Goal: Find specific page/section: Find specific page/section

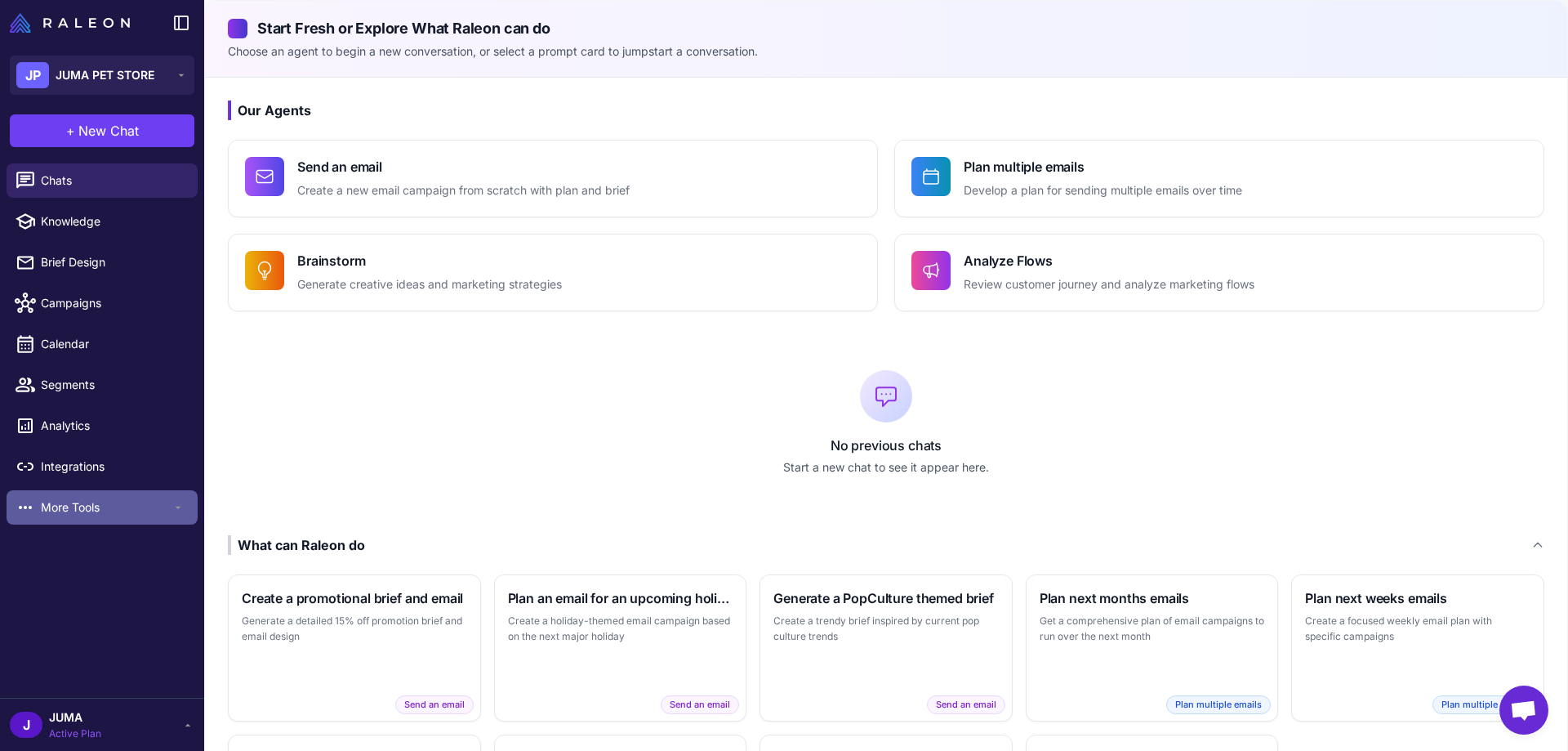
click at [115, 510] on span "More Tools" at bounding box center [106, 507] width 131 height 18
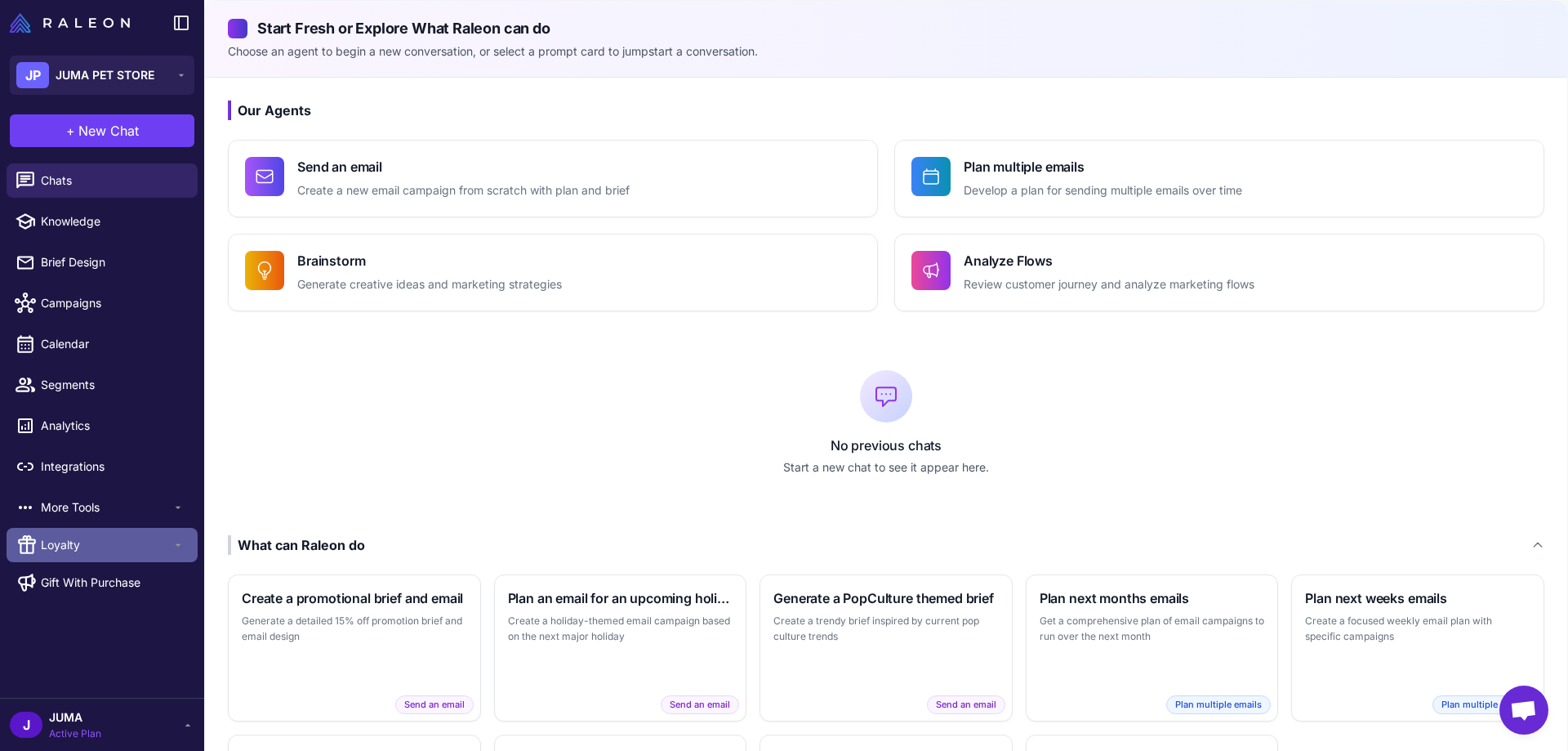
click at [111, 544] on span "Loyalty" at bounding box center [106, 545] width 131 height 18
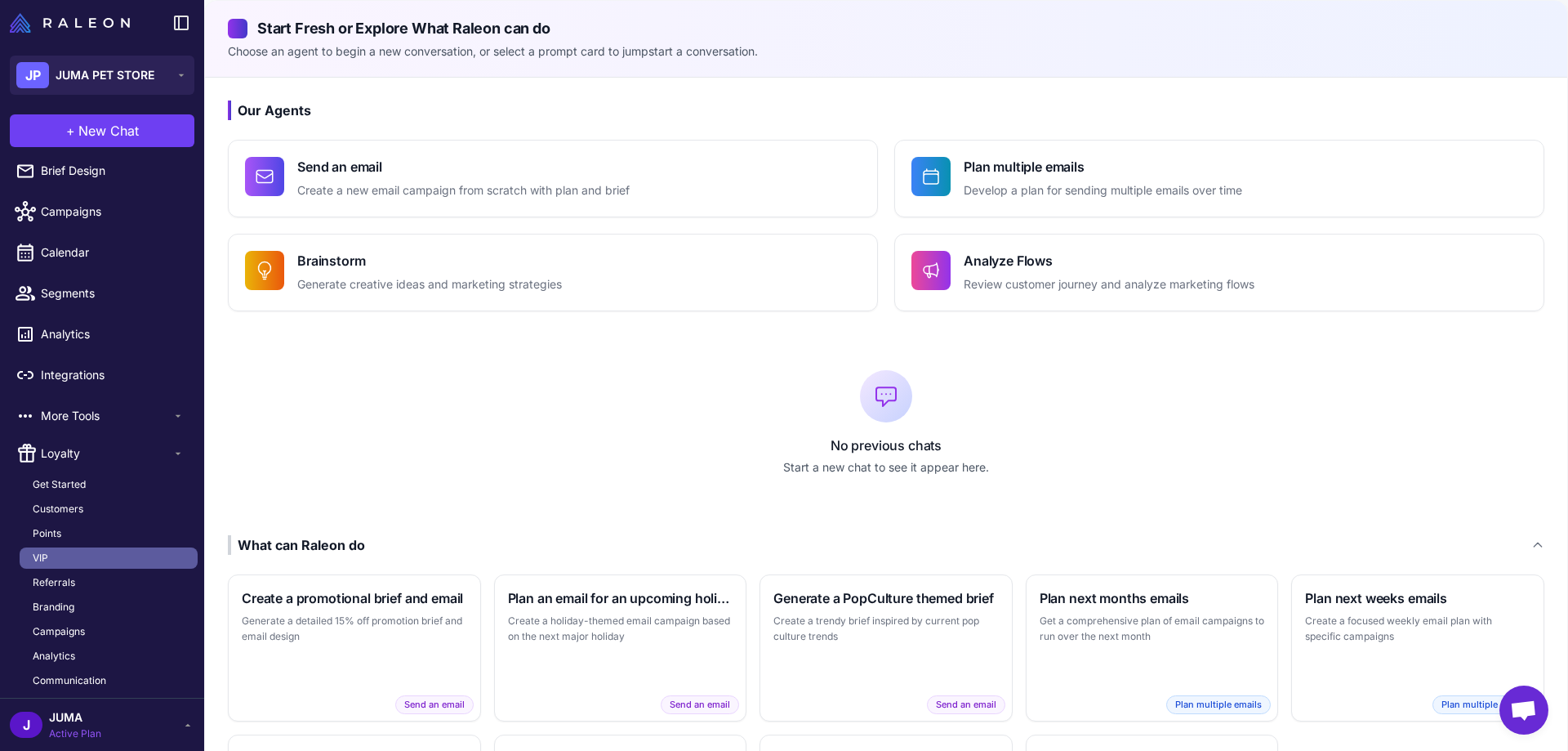
scroll to position [92, 0]
click at [54, 532] on span "Points" at bounding box center [47, 532] width 29 height 14
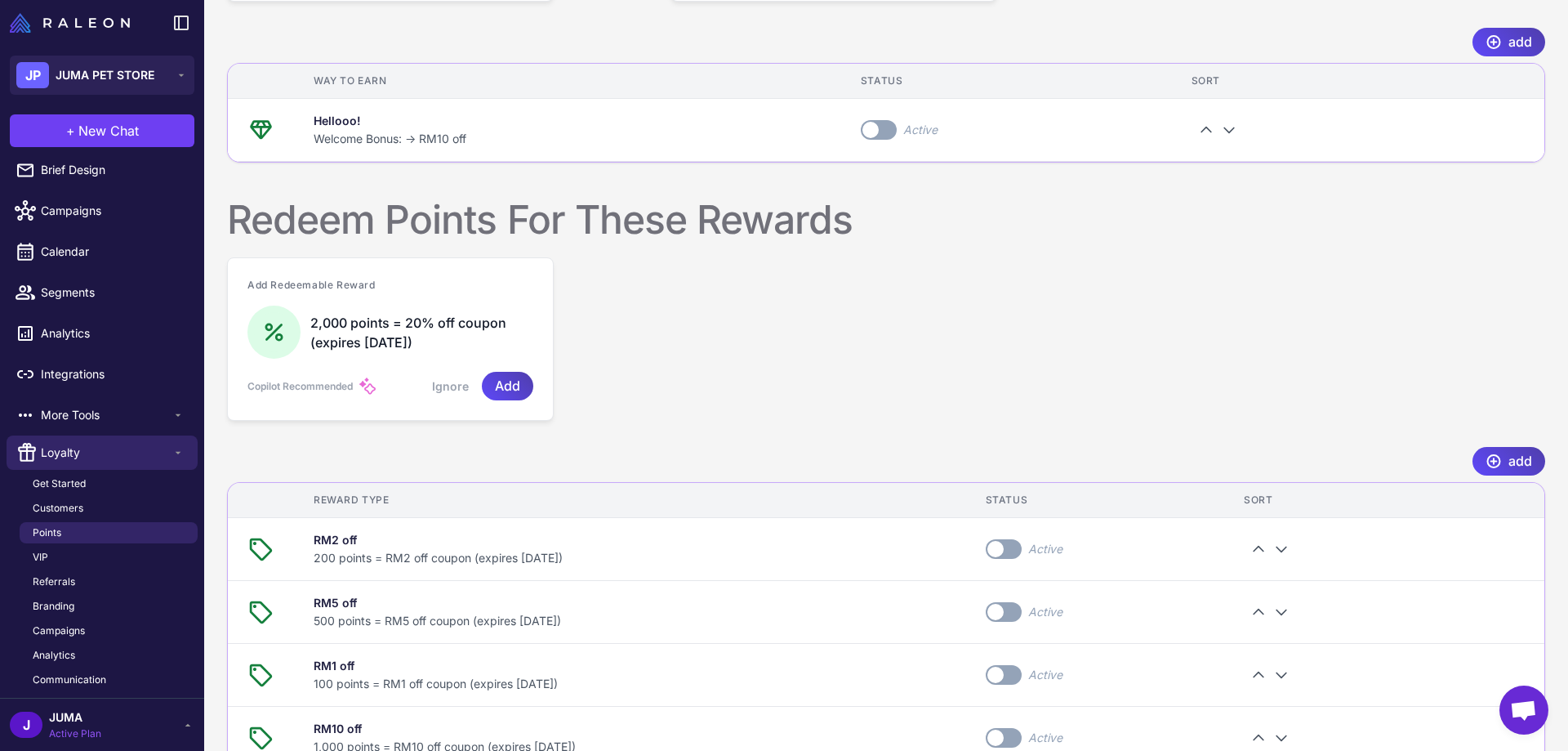
scroll to position [701, 0]
